Goal: Task Accomplishment & Management: Manage account settings

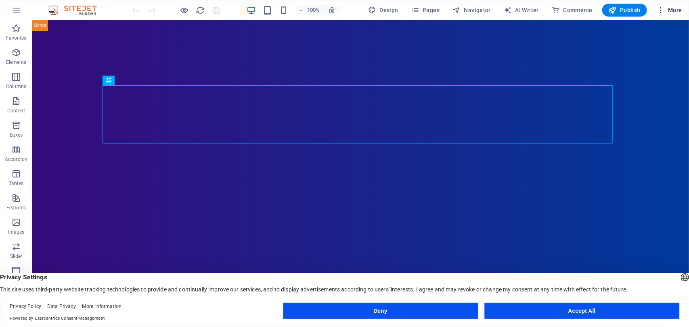
click at [660, 10] on icon "button" at bounding box center [661, 10] width 8 height 8
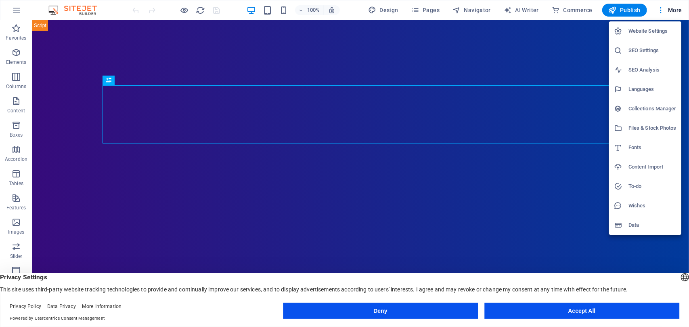
click at [653, 27] on h6 "Website Settings" at bounding box center [652, 31] width 48 height 10
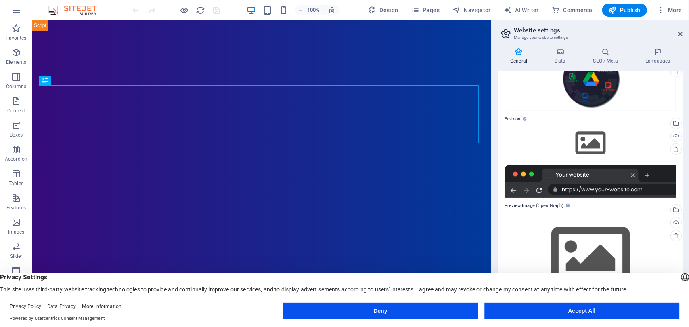
scroll to position [65, 0]
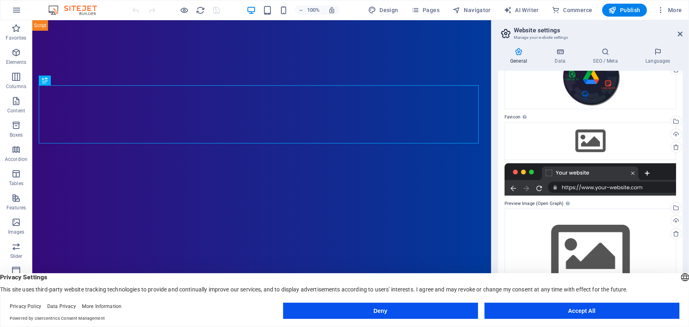
drag, startPoint x: 683, startPoint y: 142, endPoint x: 683, endPoint y: 154, distance: 12.1
click at [683, 154] on div "General Data SEO / Meta Languages Website name Backup Restore App Logo Drag fil…" at bounding box center [590, 177] width 197 height 272
click at [593, 136] on div "Drag files here, click to choose files or select files from Files or our free s…" at bounding box center [591, 141] width 172 height 38
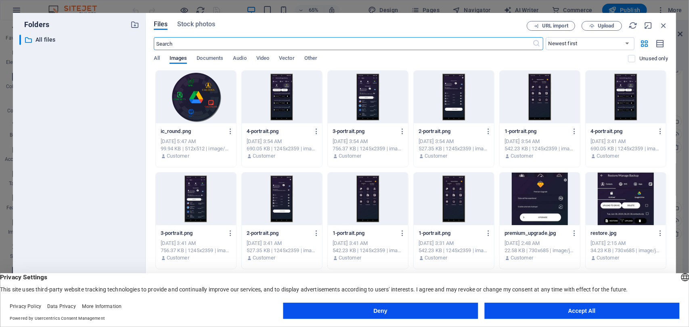
click at [202, 101] on div at bounding box center [196, 97] width 80 height 52
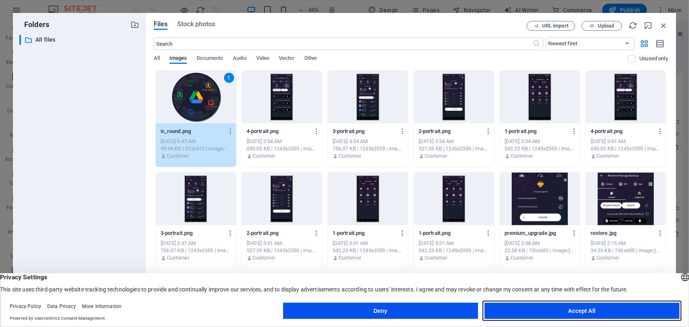
click at [522, 310] on button "Accept All" at bounding box center [581, 310] width 195 height 16
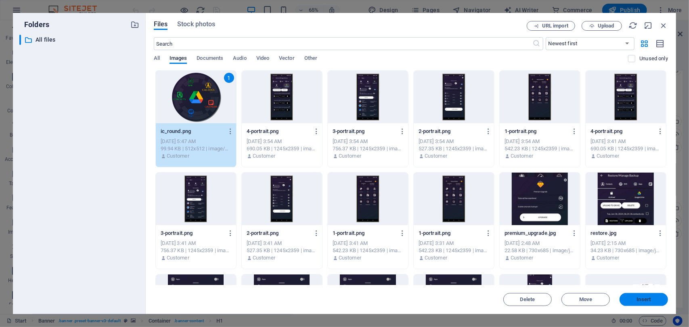
click at [635, 300] on span "Insert" at bounding box center [644, 299] width 42 height 5
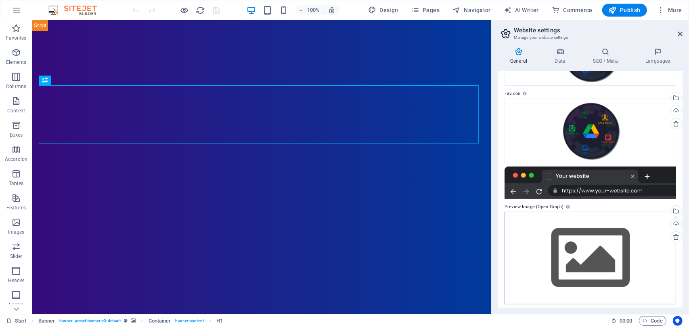
scroll to position [92, 0]
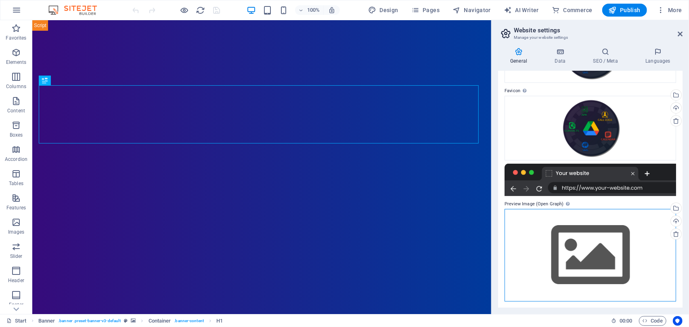
click at [599, 246] on div "Drag files here, click to choose files or select files from Files or our free s…" at bounding box center [591, 255] width 172 height 92
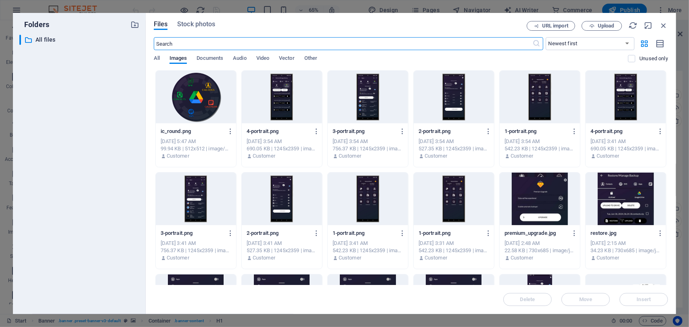
click at [193, 86] on div at bounding box center [196, 97] width 80 height 52
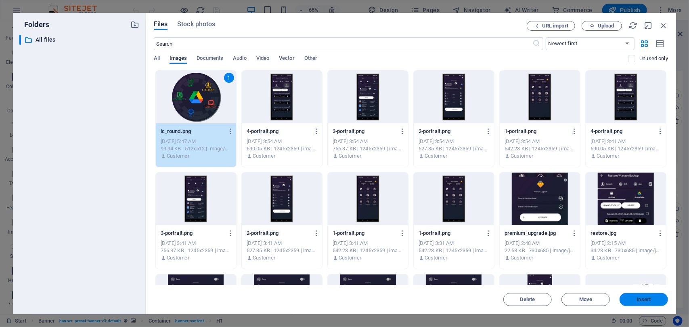
click at [635, 297] on span "Insert" at bounding box center [644, 299] width 42 height 5
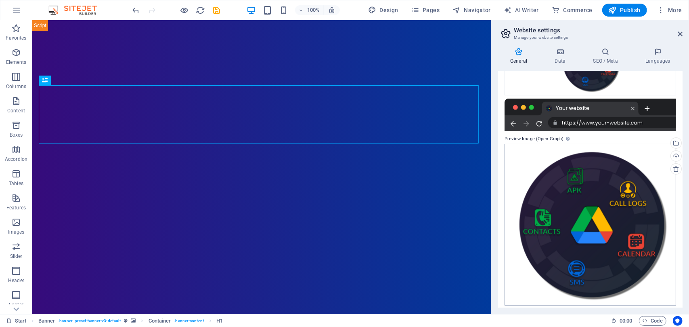
scroll to position [161, 0]
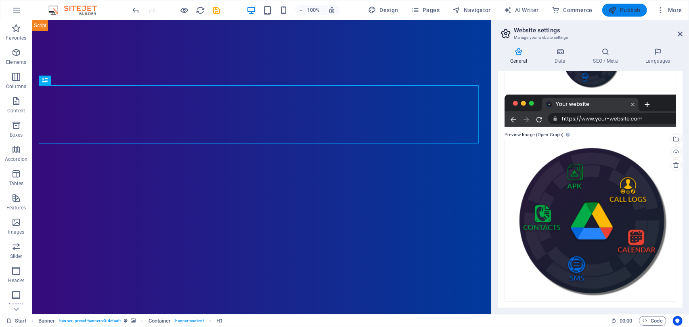
click at [627, 11] on span "Publish" at bounding box center [625, 10] width 32 height 8
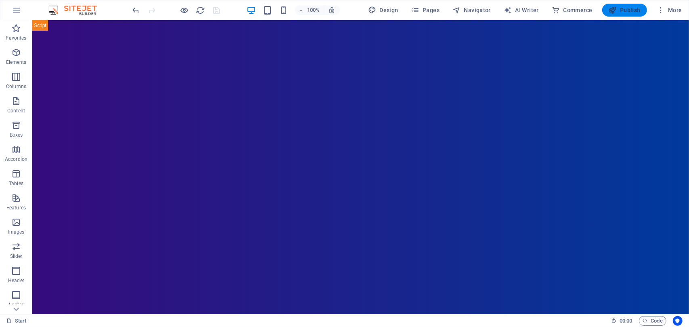
click at [626, 15] on button "Publish" at bounding box center [624, 10] width 45 height 13
